Goal: Transaction & Acquisition: Subscribe to service/newsletter

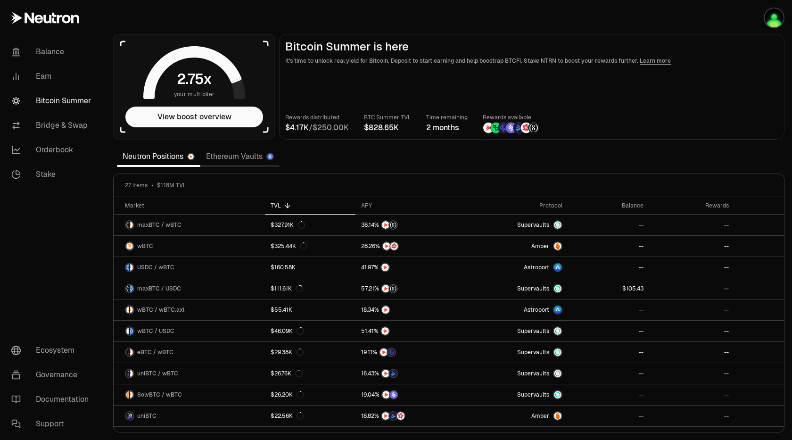
click at [512, 36] on main "Bitcoin Summer is here It's time to unlock real yield for Bitcoin. Deposit to s…" at bounding box center [532, 87] width 506 height 106
click at [54, 178] on link "Stake" at bounding box center [53, 174] width 98 height 25
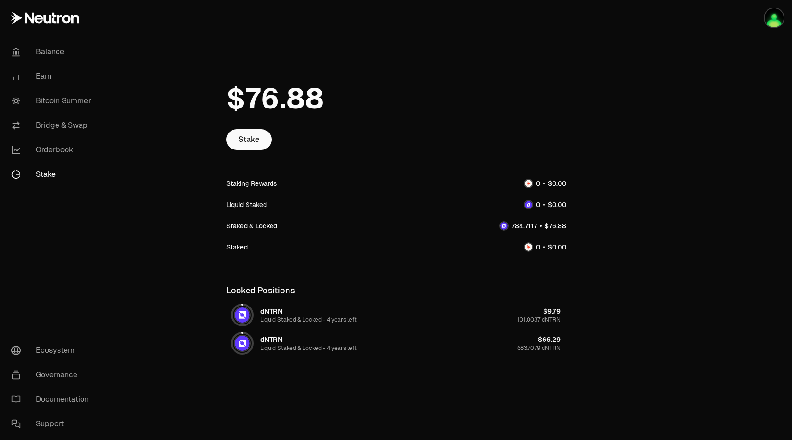
click at [355, 67] on div "Stake Staking Rewards Liquid Staked Staked & Locked Staked Locked Positions dNT…" at bounding box center [396, 227] width 363 height 335
click at [46, 101] on link "Bitcoin Summer" at bounding box center [53, 101] width 98 height 25
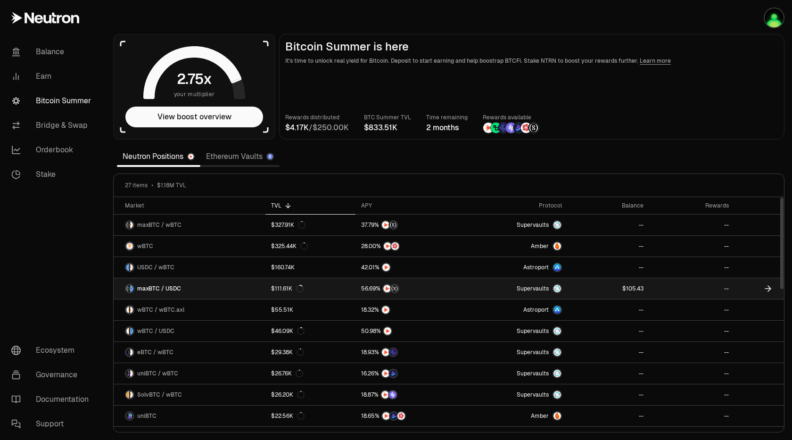
click at [307, 288] on link "$111.61K" at bounding box center [311, 288] width 91 height 21
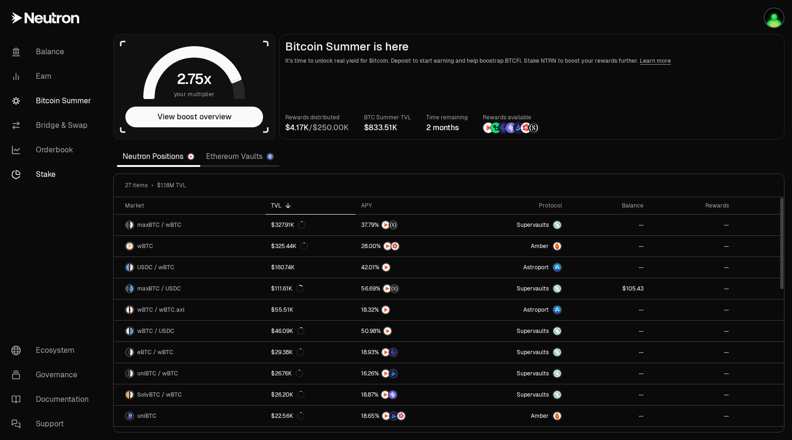
click at [52, 171] on link "Stake" at bounding box center [53, 174] width 98 height 25
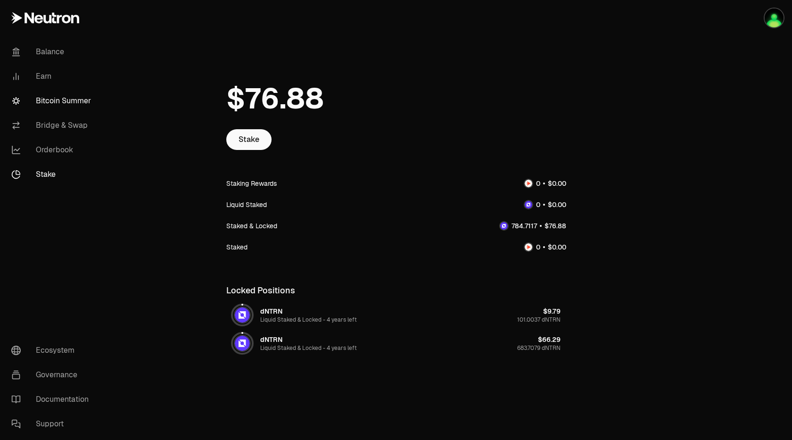
click at [65, 102] on link "Bitcoin Summer" at bounding box center [53, 101] width 98 height 25
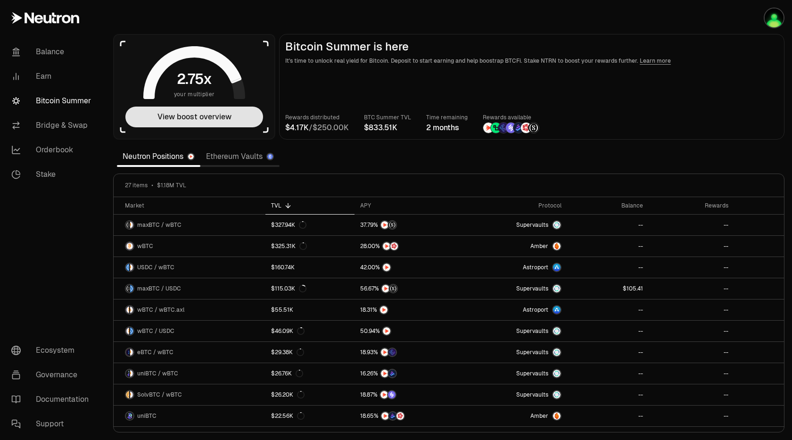
click at [202, 118] on button "View boost overview" at bounding box center [194, 117] width 138 height 21
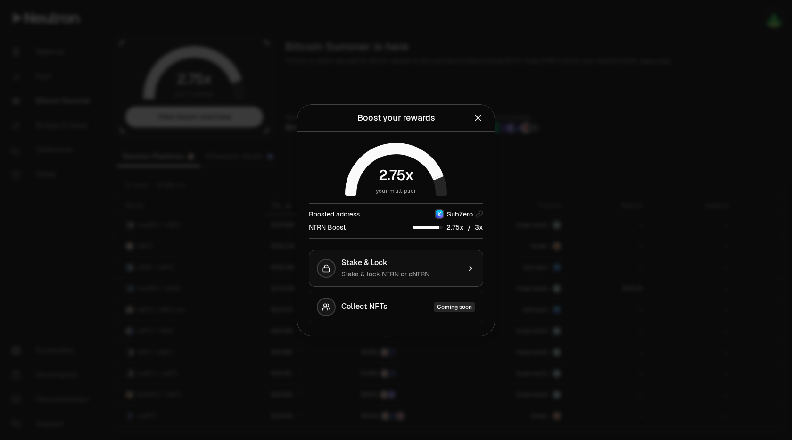
click at [411, 264] on div "Stake & Lock" at bounding box center [400, 262] width 119 height 9
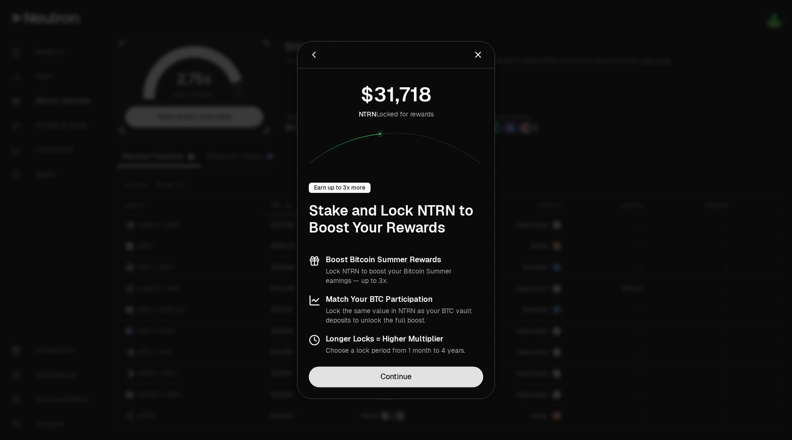
click at [427, 374] on link "Continue" at bounding box center [396, 376] width 175 height 21
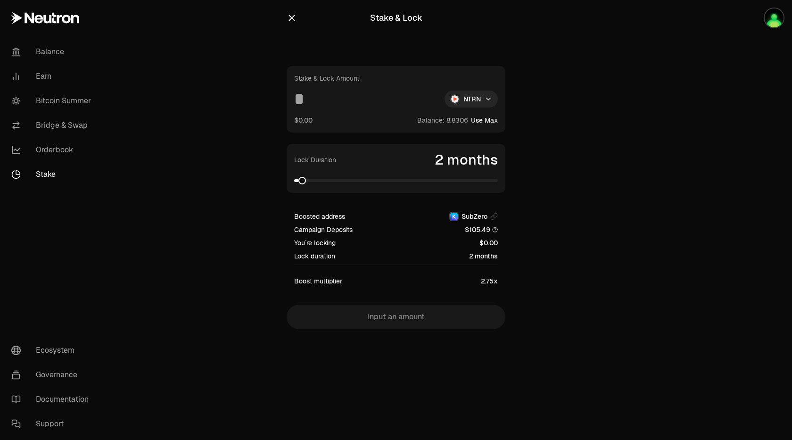
click at [484, 118] on button "Use Max" at bounding box center [484, 120] width 27 height 9
type input "*******"
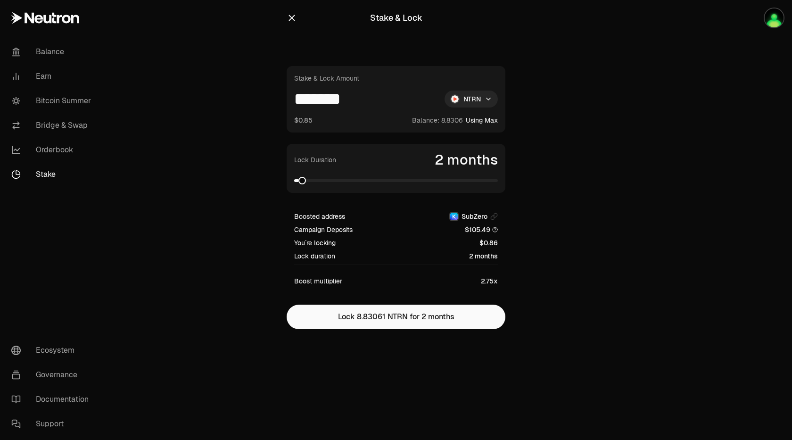
click at [672, 78] on main "Stake & Lock Stake & Lock Amount ******* NTRN $0.85 Balance: Using Max Lock Dur…" at bounding box center [449, 183] width 687 height 367
click at [498, 181] on span at bounding box center [396, 180] width 204 height 3
click at [294, 181] on span at bounding box center [298, 181] width 8 height 8
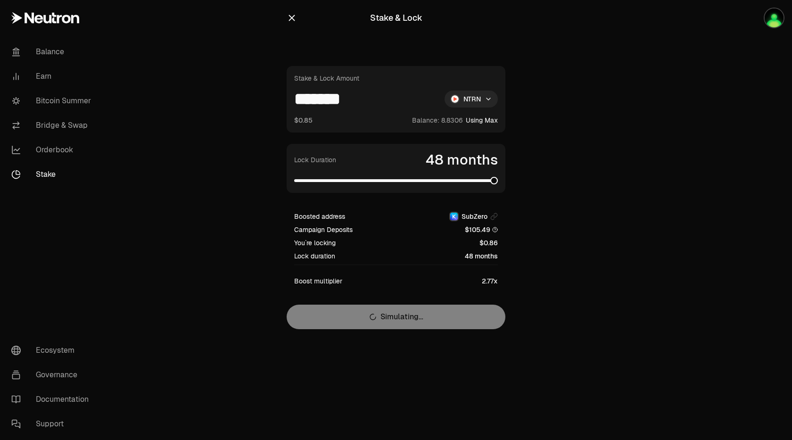
click at [498, 183] on span at bounding box center [494, 181] width 8 height 8
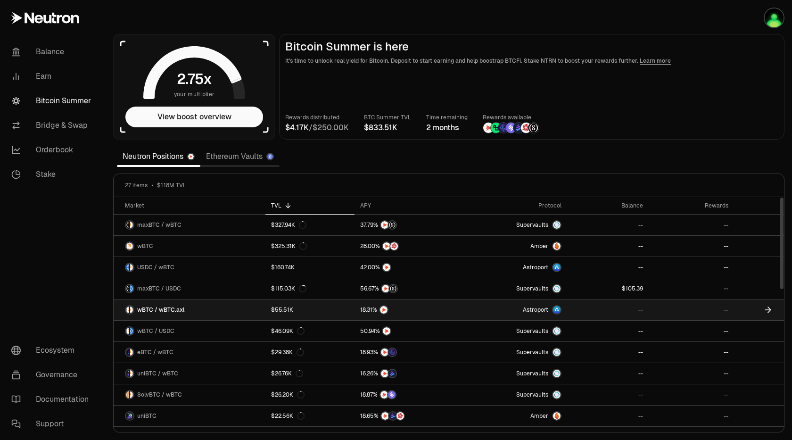
click at [241, 308] on link "wBTC / wBTC.axl" at bounding box center [190, 309] width 152 height 21
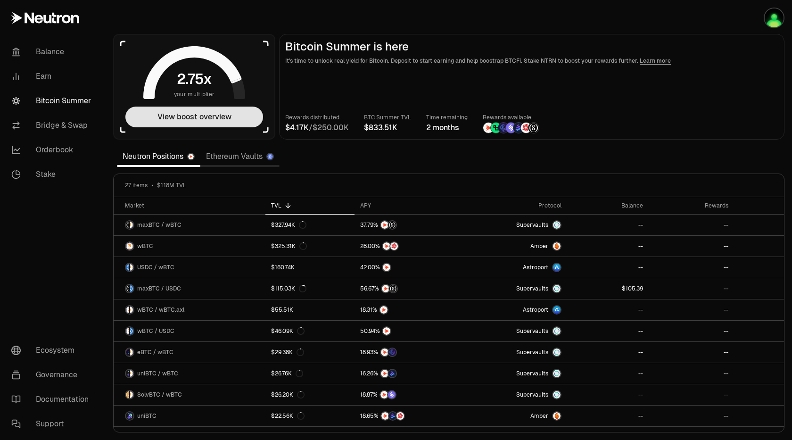
click at [236, 113] on button "View boost overview" at bounding box center [194, 117] width 138 height 21
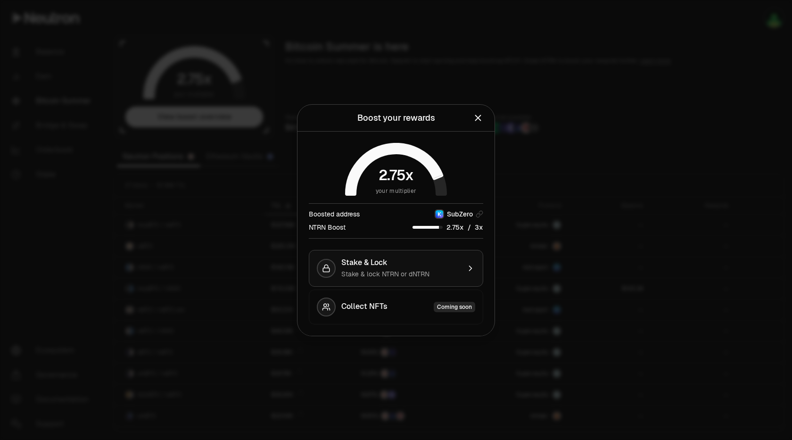
click at [455, 263] on div "Stake & Lock" at bounding box center [400, 262] width 119 height 9
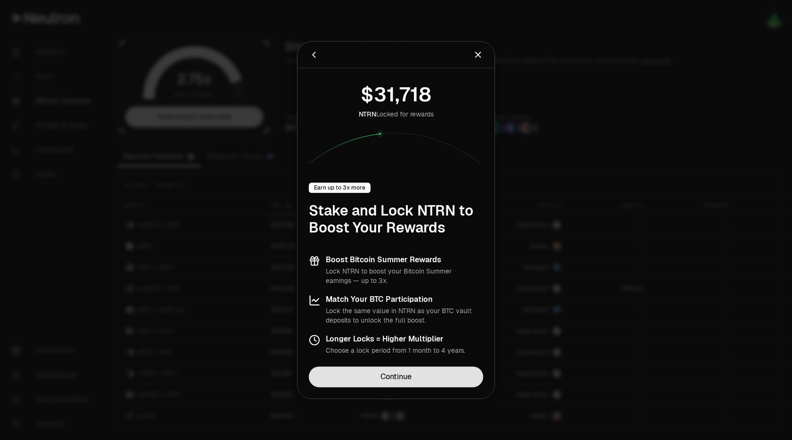
click at [431, 381] on link "Continue" at bounding box center [396, 376] width 175 height 21
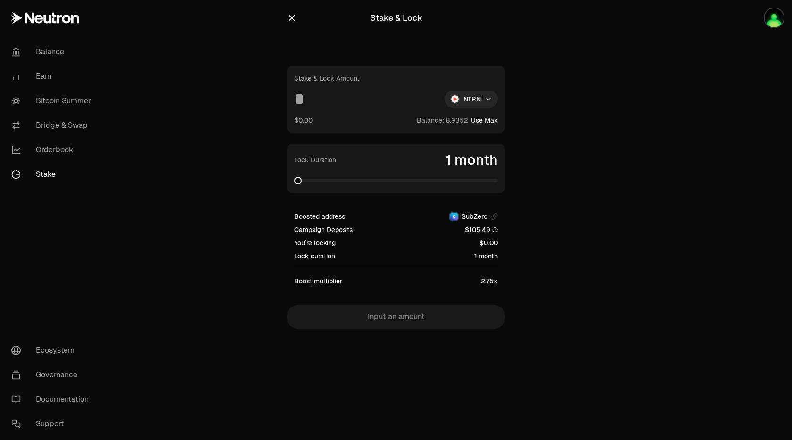
click at [487, 125] on button "Use Max" at bounding box center [484, 120] width 27 height 9
type input "********"
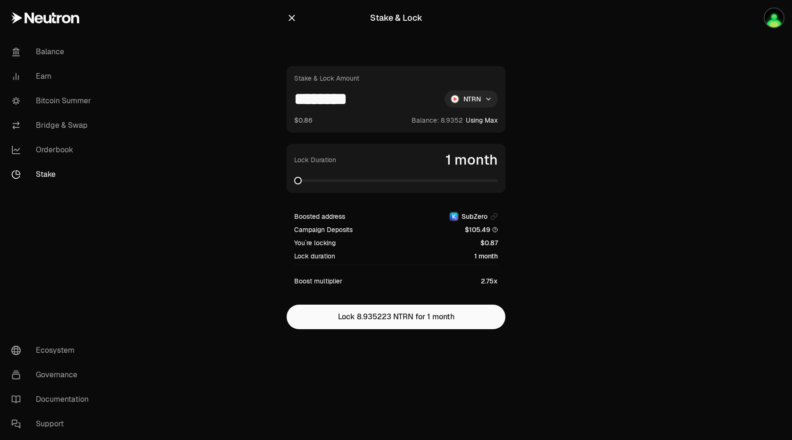
click at [291, 18] on icon "button" at bounding box center [292, 18] width 6 height 6
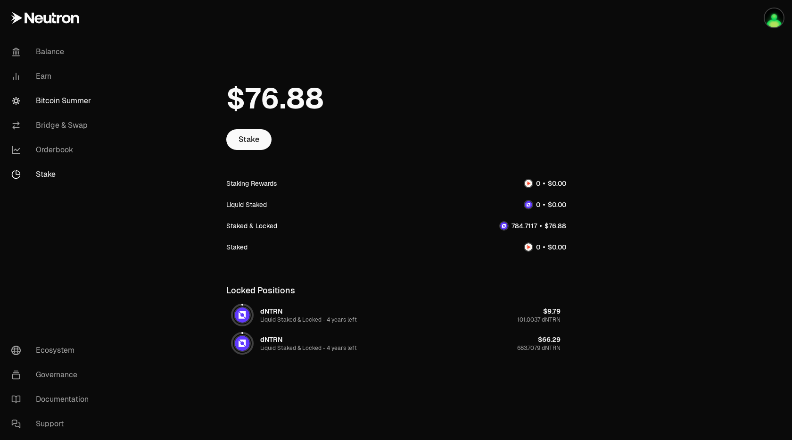
click at [67, 96] on link "Bitcoin Summer" at bounding box center [53, 101] width 98 height 25
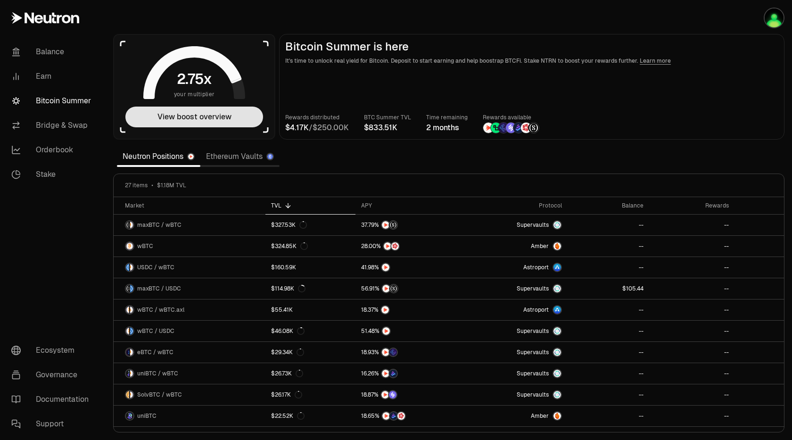
click at [202, 117] on button "View boost overview" at bounding box center [194, 117] width 138 height 21
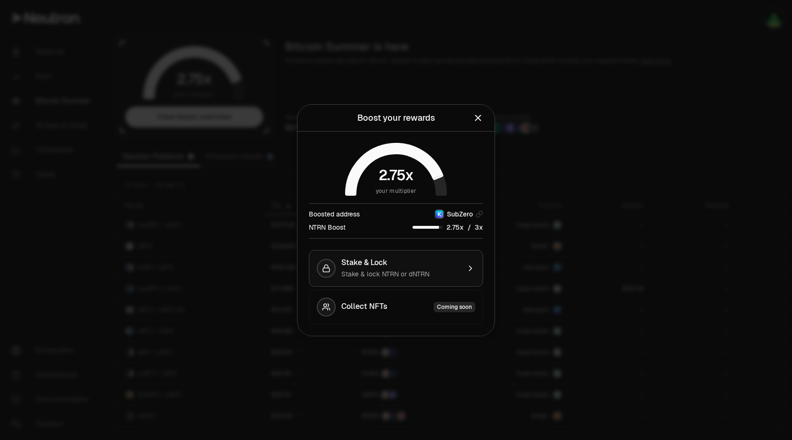
click at [423, 270] on span "Stake & lock NTRN or dNTRN" at bounding box center [385, 274] width 88 height 8
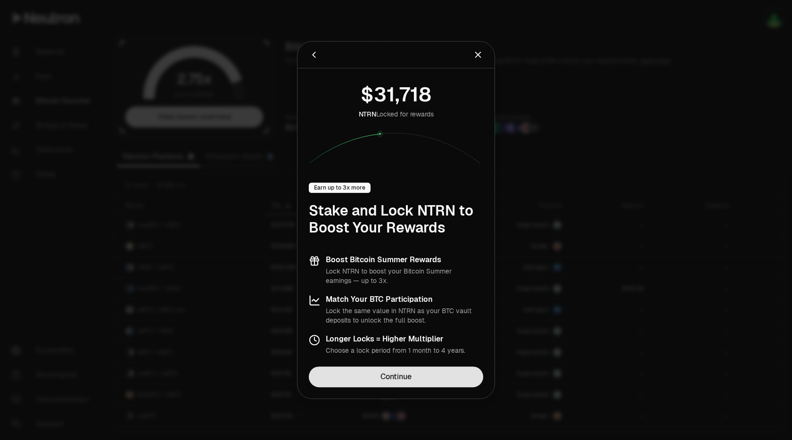
click at [439, 382] on link "Continue" at bounding box center [396, 376] width 175 height 21
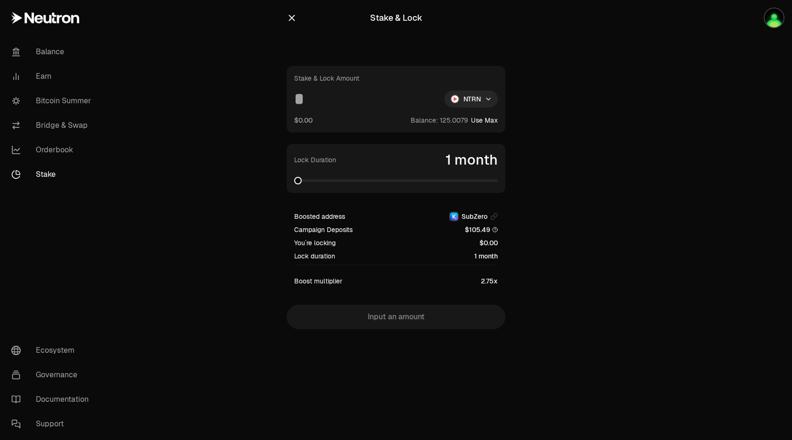
click at [484, 120] on button "Use Max" at bounding box center [484, 120] width 27 height 9
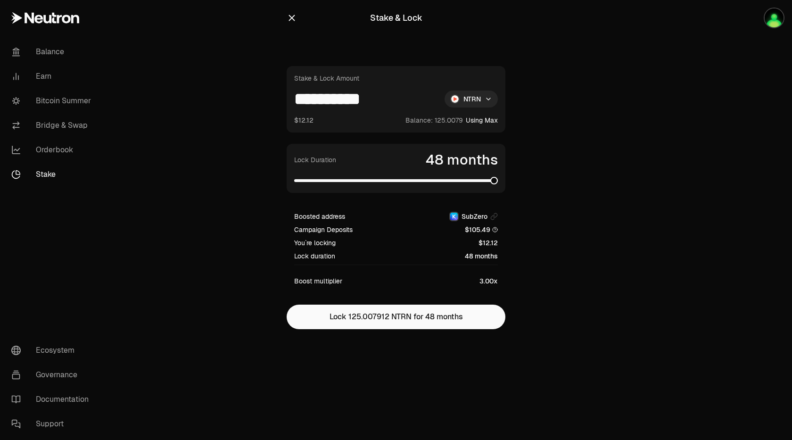
click at [498, 185] on span at bounding box center [396, 180] width 204 height 9
click at [478, 182] on span at bounding box center [479, 181] width 8 height 8
click at [465, 183] on span at bounding box center [463, 181] width 8 height 8
click at [447, 184] on span at bounding box center [451, 181] width 8 height 8
click at [451, 183] on span at bounding box center [451, 181] width 8 height 8
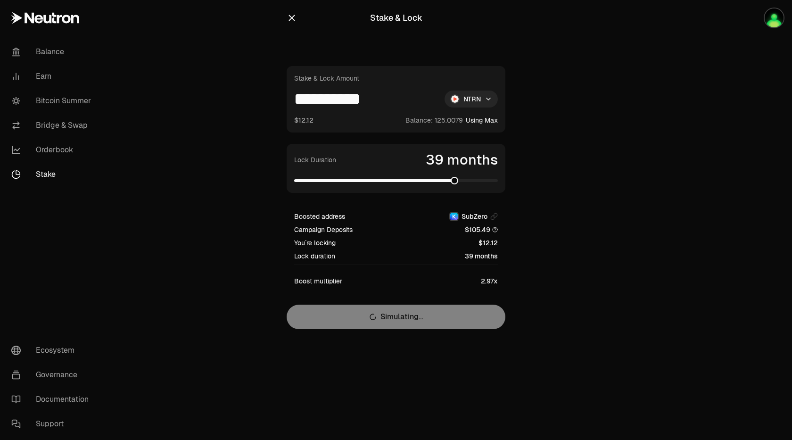
click at [455, 182] on span at bounding box center [455, 181] width 8 height 8
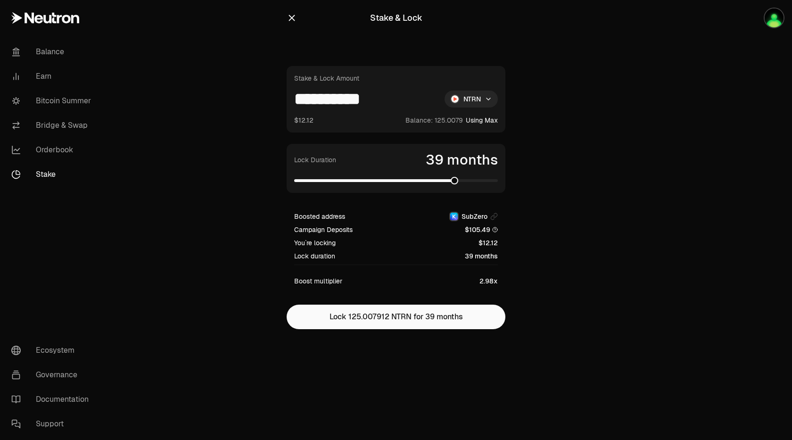
click at [456, 181] on span at bounding box center [455, 181] width 8 height 8
click at [458, 181] on span at bounding box center [455, 181] width 8 height 8
click at [466, 181] on span at bounding box center [463, 181] width 8 height 8
click at [472, 182] on span at bounding box center [471, 181] width 8 height 8
click at [320, 99] on input "**********" at bounding box center [365, 99] width 143 height 17
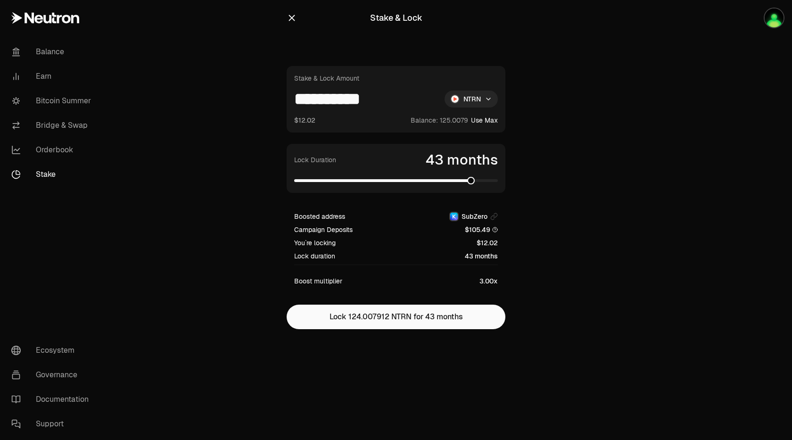
drag, startPoint x: 327, startPoint y: 99, endPoint x: 391, endPoint y: 99, distance: 63.2
click at [391, 99] on input "**********" at bounding box center [365, 99] width 143 height 17
drag, startPoint x: 329, startPoint y: 101, endPoint x: 361, endPoint y: 100, distance: 32.1
click at [361, 100] on input "*****" at bounding box center [365, 99] width 143 height 17
type input "*****"
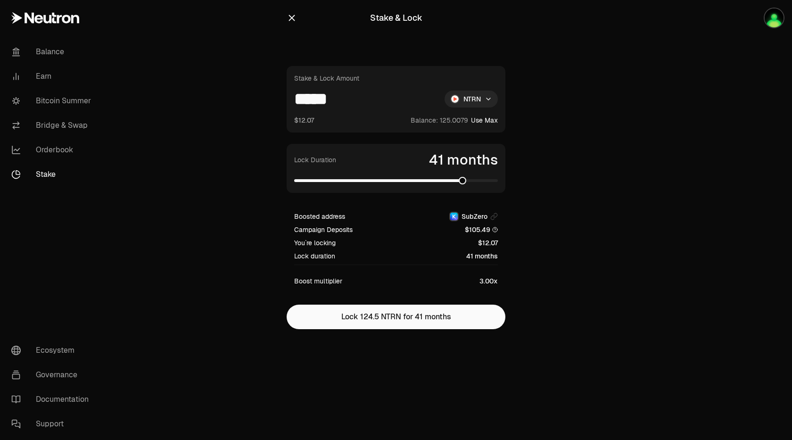
click at [465, 181] on span at bounding box center [463, 181] width 8 height 8
click at [481, 180] on span at bounding box center [479, 181] width 8 height 8
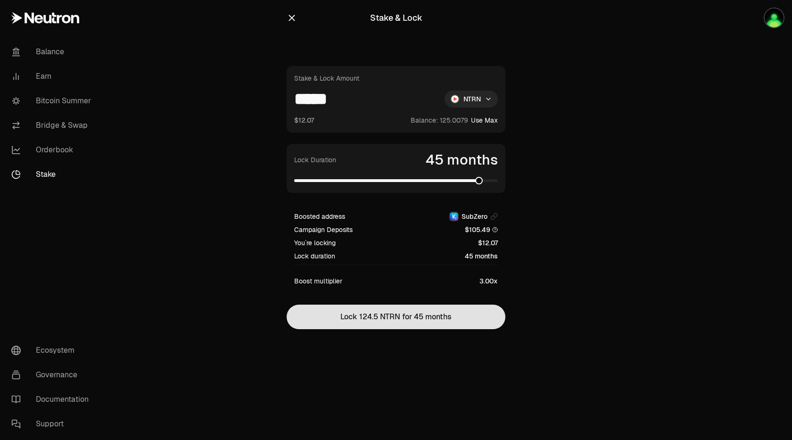
click at [461, 325] on button "Lock 124.5 NTRN for 45 months" at bounding box center [396, 317] width 219 height 25
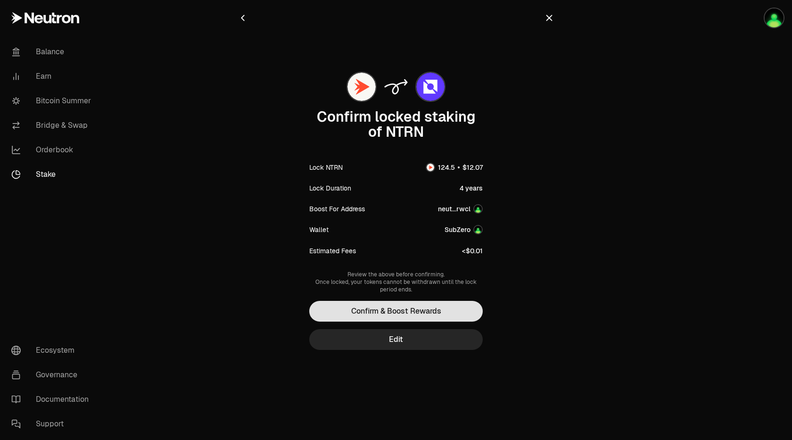
click at [448, 308] on button "Confirm & Boost Rewards" at bounding box center [396, 311] width 174 height 21
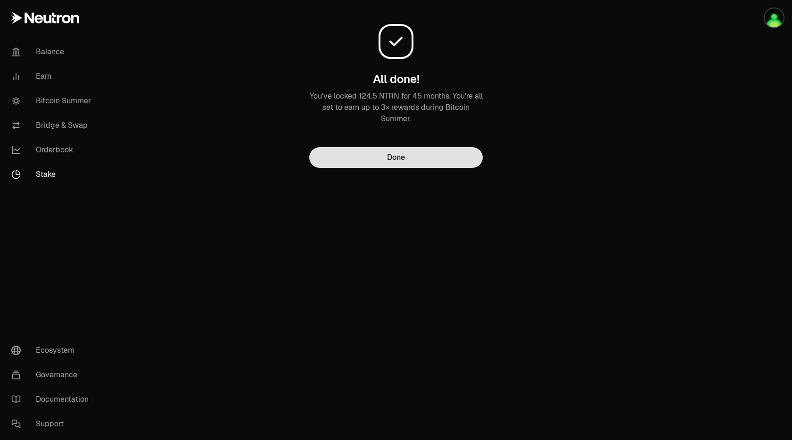
click at [458, 159] on button "Done" at bounding box center [396, 157] width 174 height 21
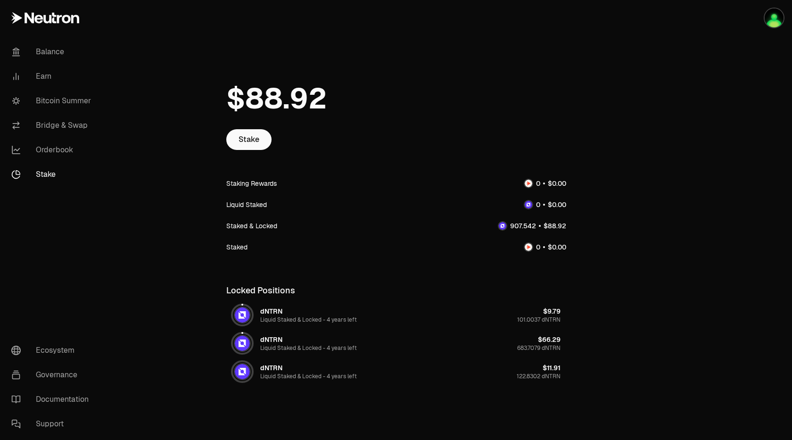
click at [695, 169] on div at bounding box center [740, 230] width 106 height 461
click at [73, 105] on link "Bitcoin Summer" at bounding box center [53, 101] width 98 height 25
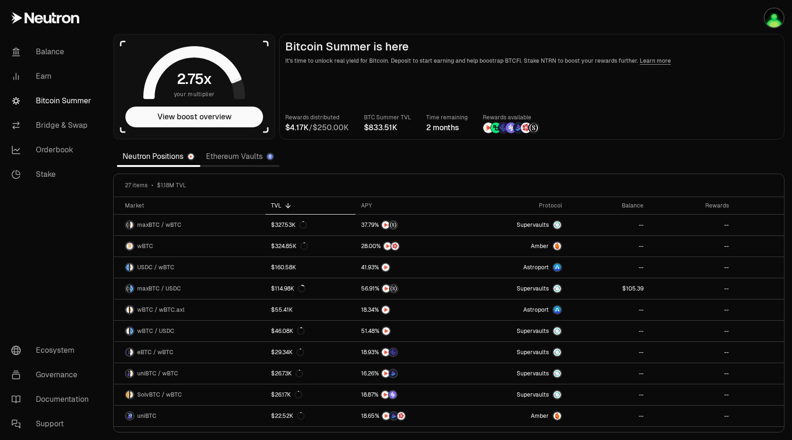
click at [722, 125] on div "Rewards distributed / BTC Summer TVL Time remaining 2 months Rewards available" at bounding box center [531, 123] width 493 height 21
click at [465, 17] on section "your multiplier View boost overview Bitcoin Summer is here It's time to unlock …" at bounding box center [449, 220] width 687 height 440
